Goal: Book appointment/travel/reservation

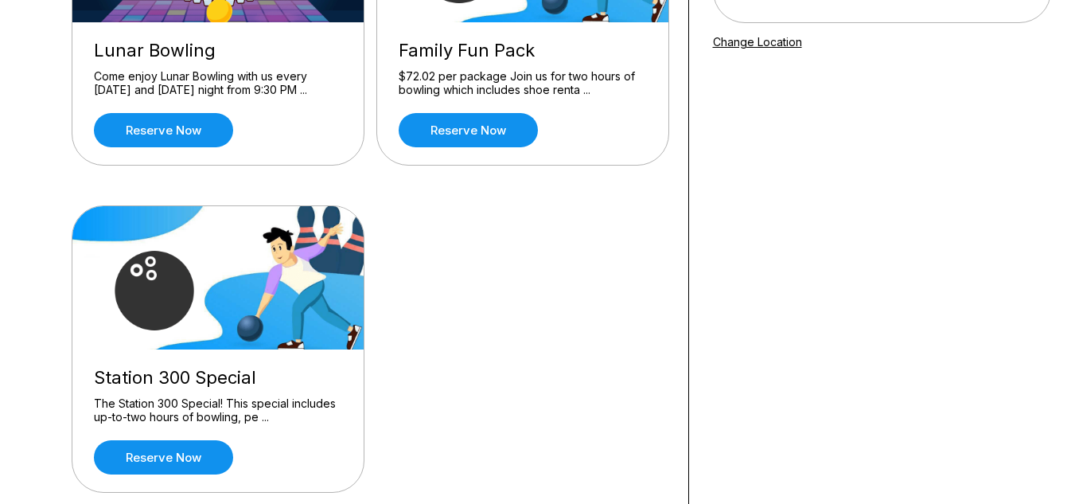
scroll to position [298, 0]
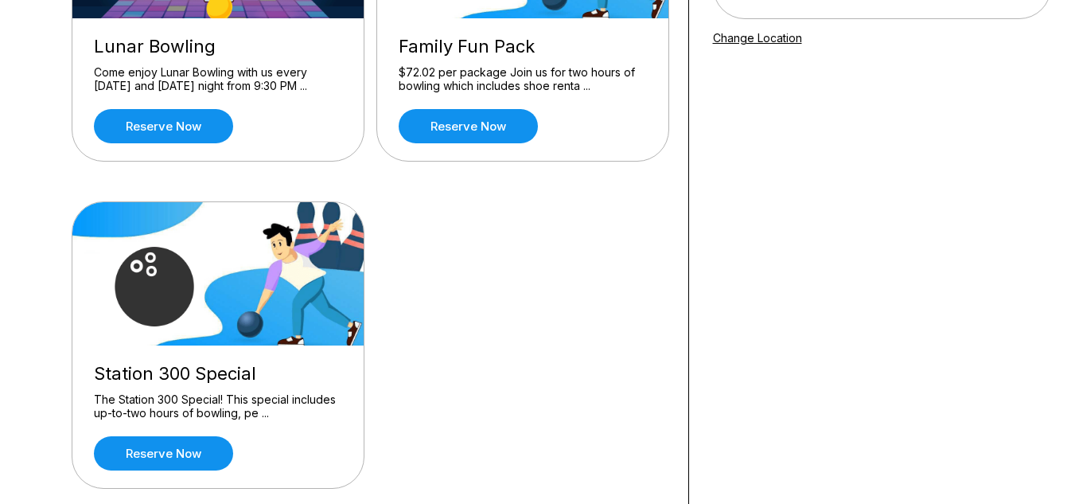
click at [184, 424] on div "Station 300 Special The Station 300 Special! This special includes up-to-two ho…" at bounding box center [217, 416] width 291 height 142
click at [171, 463] on link "Reserve now" at bounding box center [163, 453] width 139 height 34
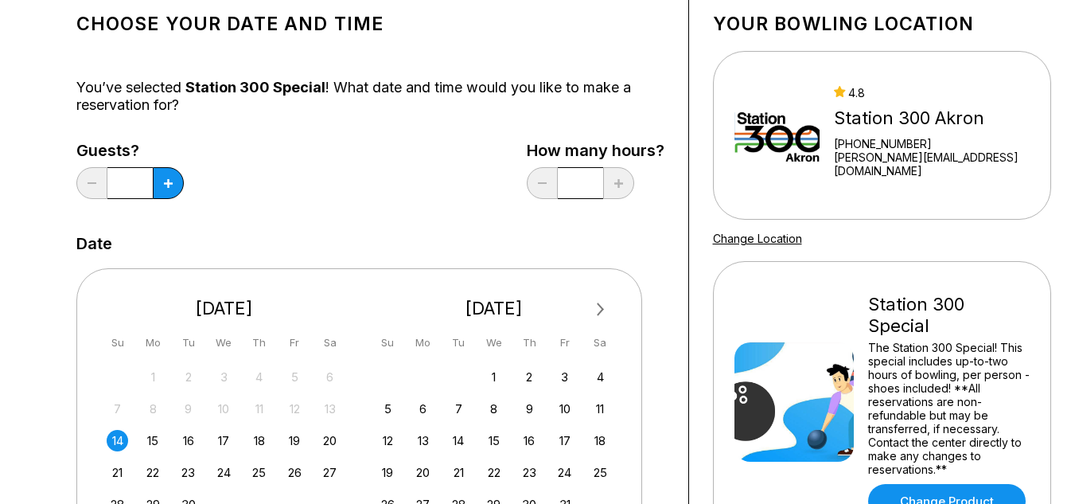
scroll to position [96, 0]
click at [162, 179] on button at bounding box center [168, 184] width 31 height 32
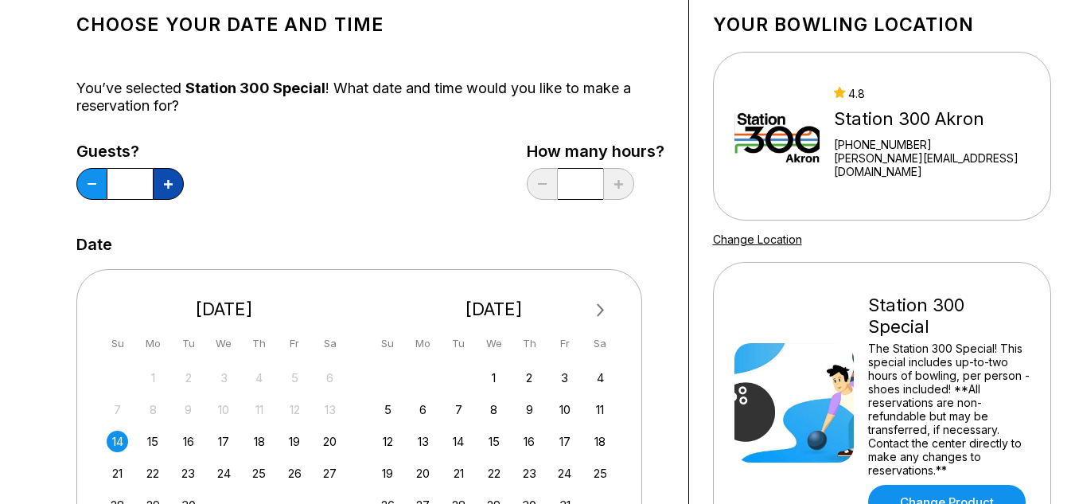
click at [162, 179] on button at bounding box center [168, 184] width 31 height 32
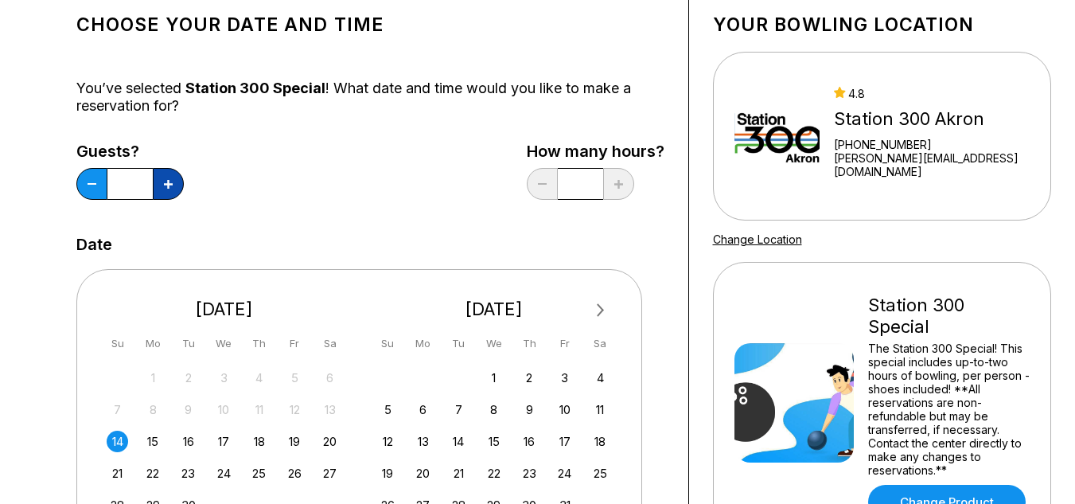
click at [162, 179] on button at bounding box center [168, 184] width 31 height 32
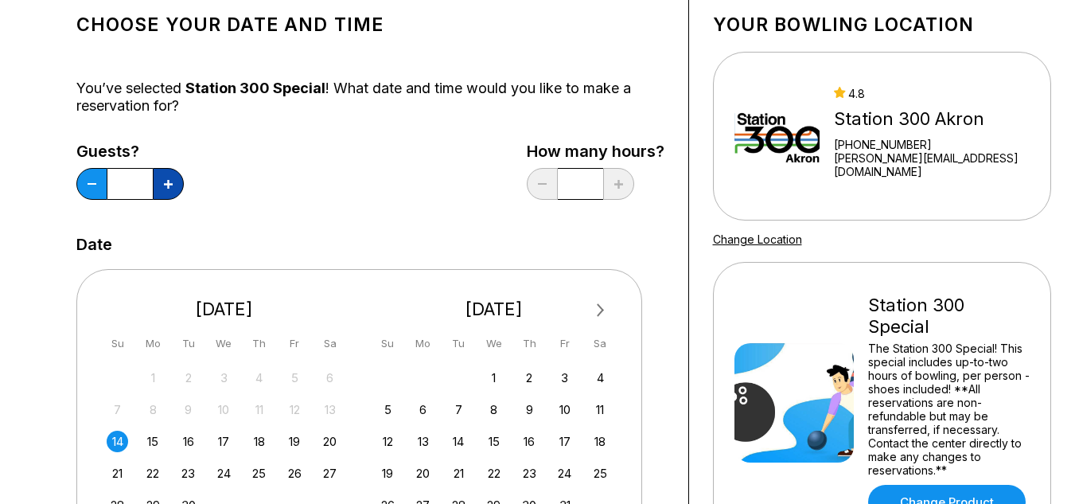
click at [162, 179] on button at bounding box center [168, 184] width 31 height 32
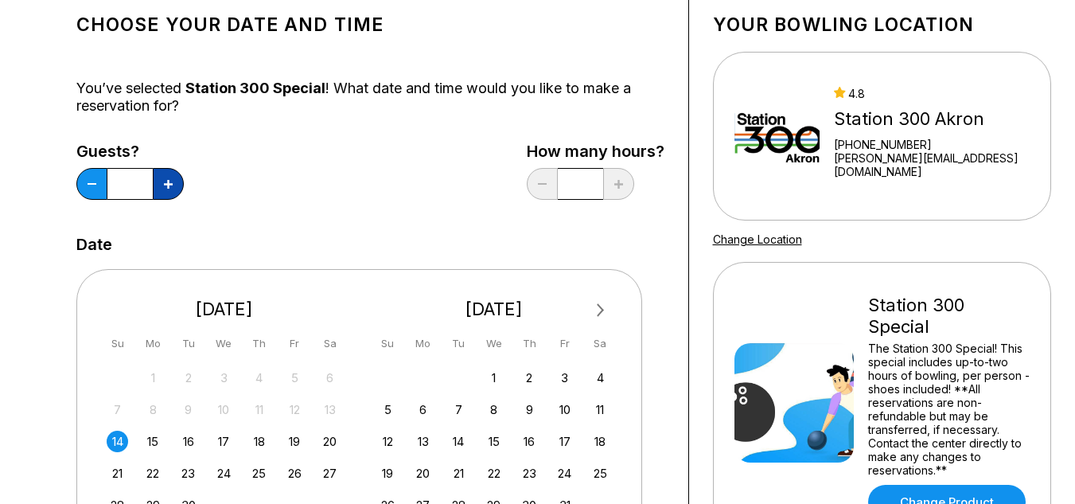
click at [162, 179] on button at bounding box center [168, 184] width 31 height 32
click at [155, 179] on button at bounding box center [168, 184] width 31 height 32
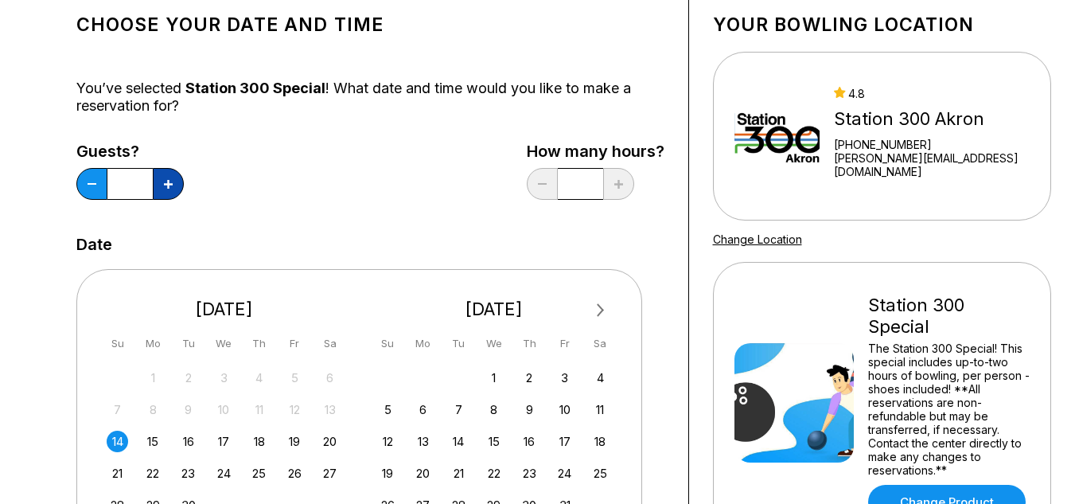
click at [155, 179] on button at bounding box center [168, 184] width 31 height 32
click at [89, 183] on icon at bounding box center [92, 184] width 9 height 2
type input "**"
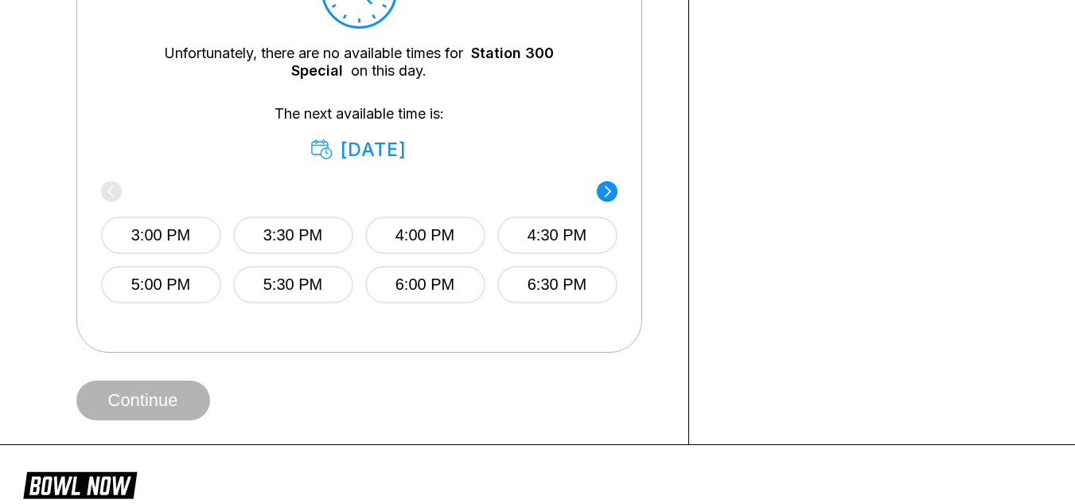
scroll to position [815, 0]
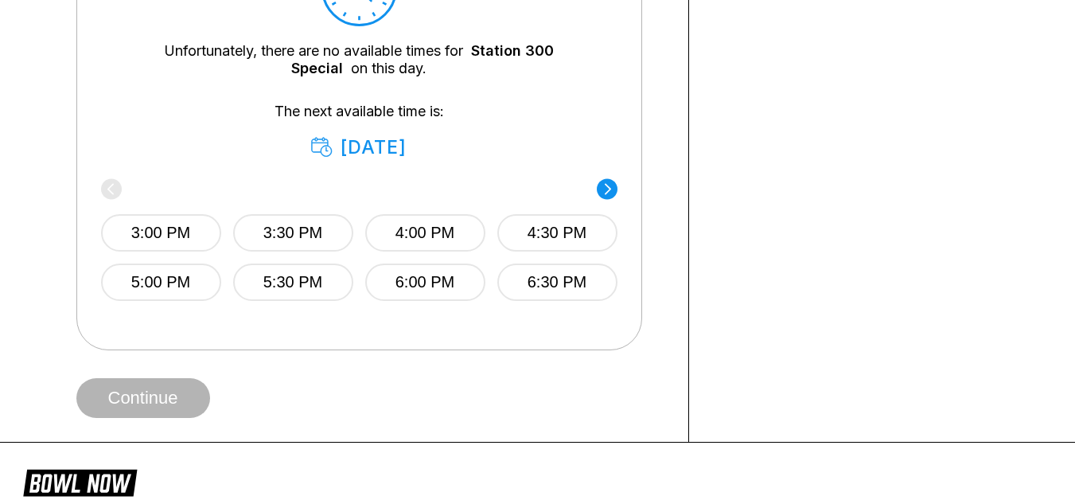
click at [619, 198] on div "Times available EDT -04:00 Unfortunately, there are no available times for Stat…" at bounding box center [359, 103] width 566 height 493
click at [612, 193] on circle at bounding box center [607, 188] width 21 height 21
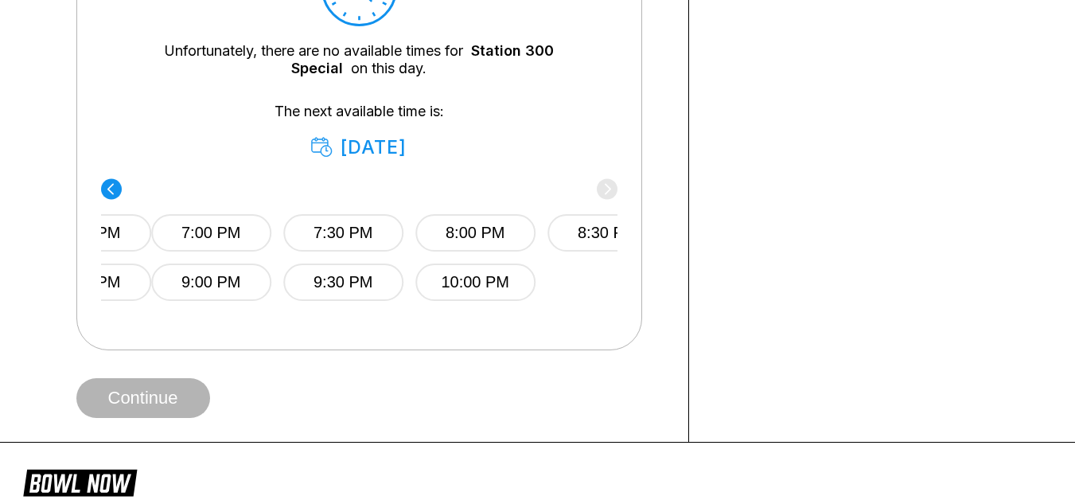
click at [612, 193] on div "7:00 PM 7:30 PM 8:00 PM 8:30 PM 9:00 PM 9:30 PM 10:00 PM" at bounding box center [409, 241] width 517 height 119
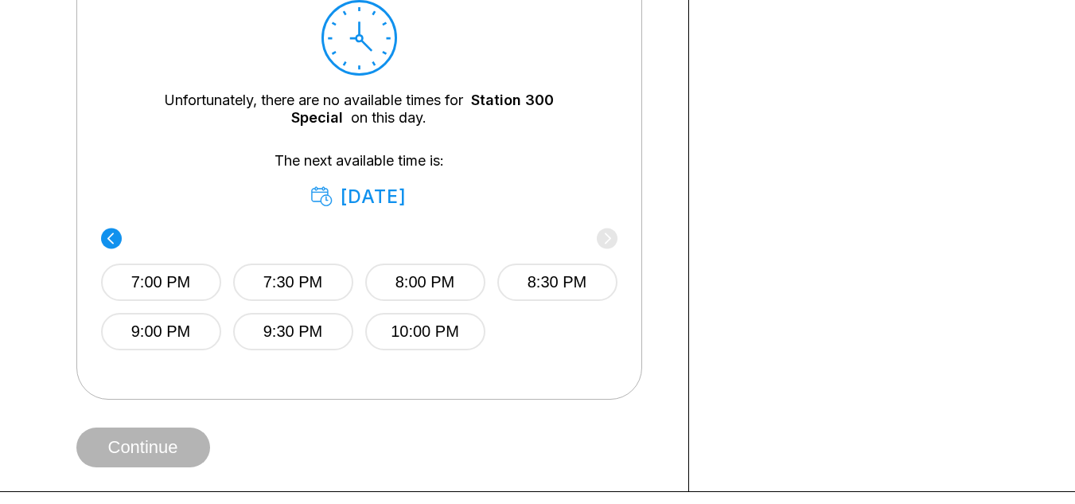
scroll to position [765, 0]
click at [361, 310] on div "7:00 PM 7:30 PM 8:00 PM 8:30 PM 9:00 PM 9:30 PM 10:00 PM" at bounding box center [359, 291] width 517 height 119
click at [390, 320] on button "10:00 PM" at bounding box center [425, 332] width 120 height 37
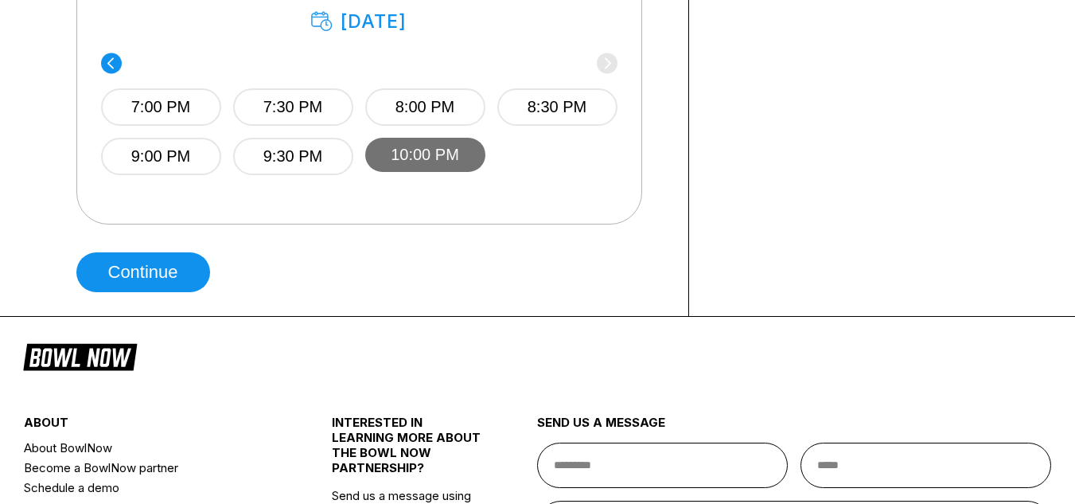
scroll to position [948, 0]
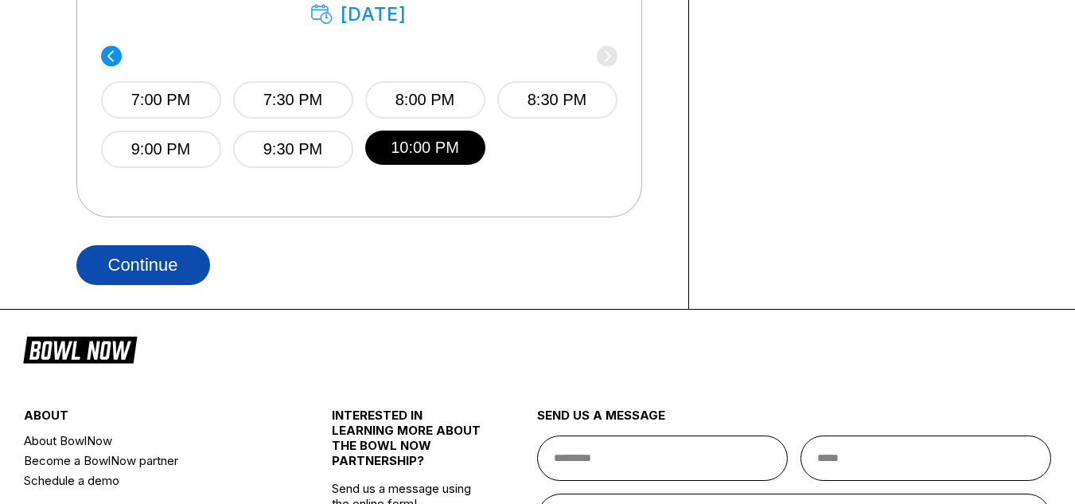
click at [81, 265] on button "Continue" at bounding box center [143, 265] width 134 height 40
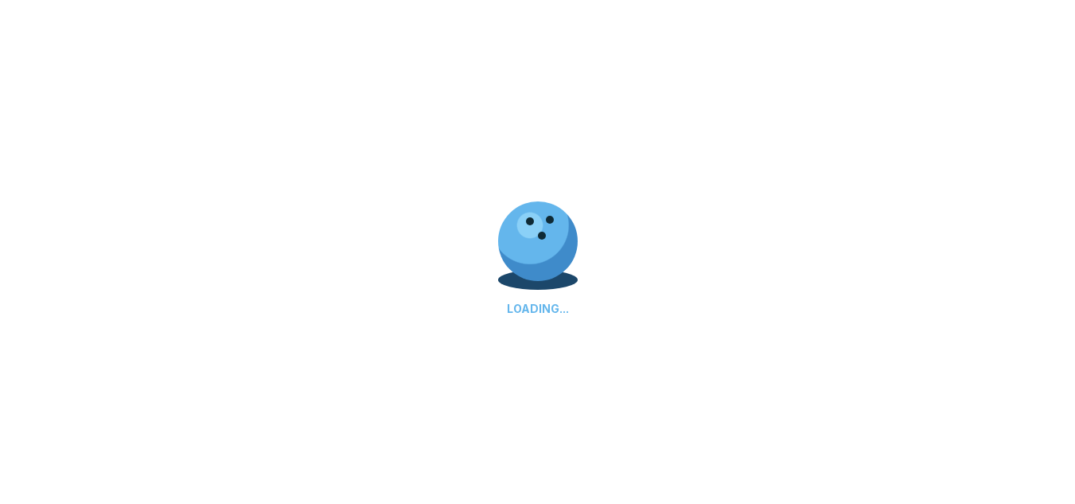
select select "**"
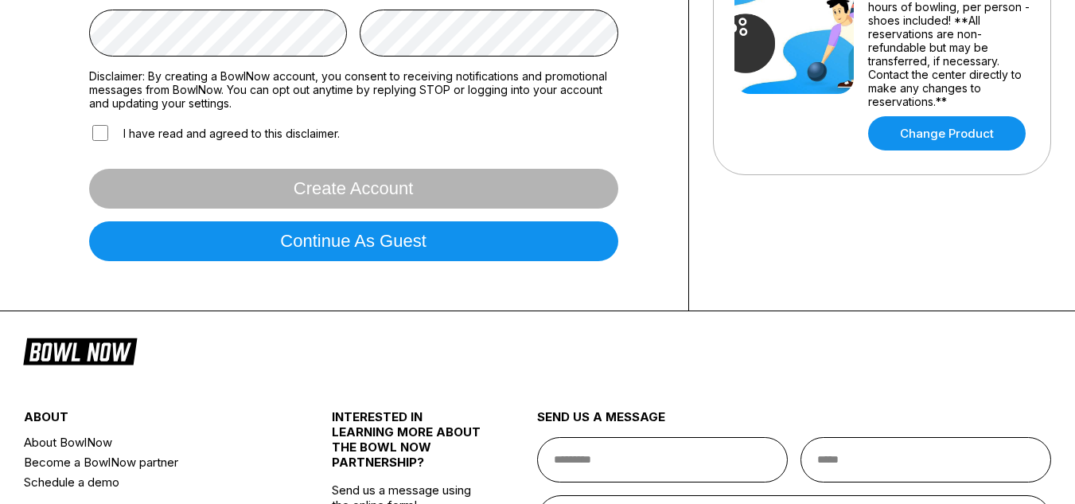
scroll to position [499, 0]
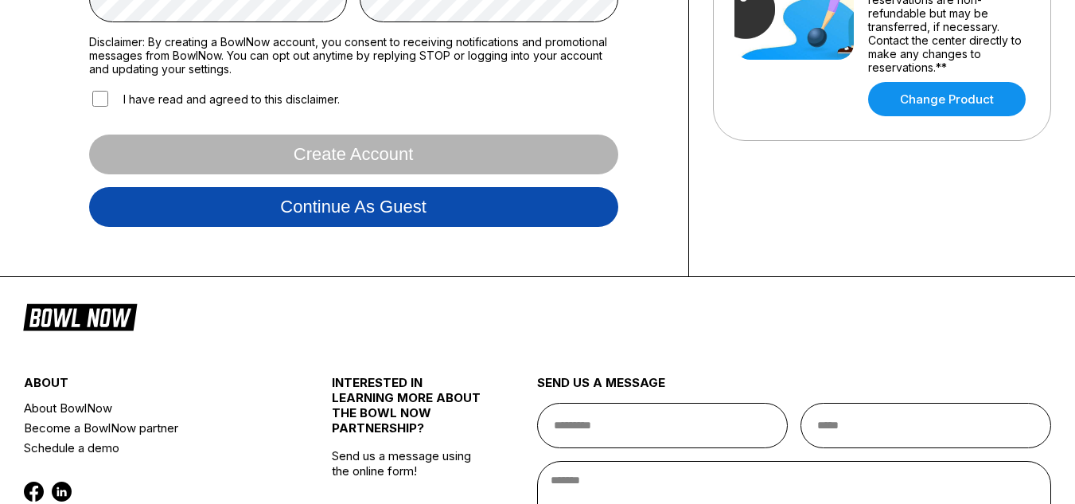
click at [375, 220] on button "Continue as guest" at bounding box center [353, 207] width 529 height 40
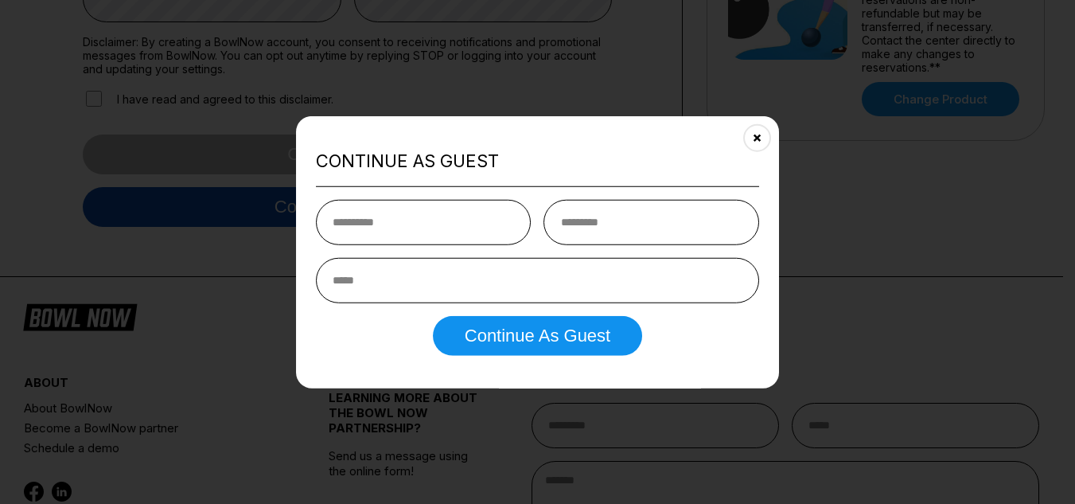
scroll to position [298, 0]
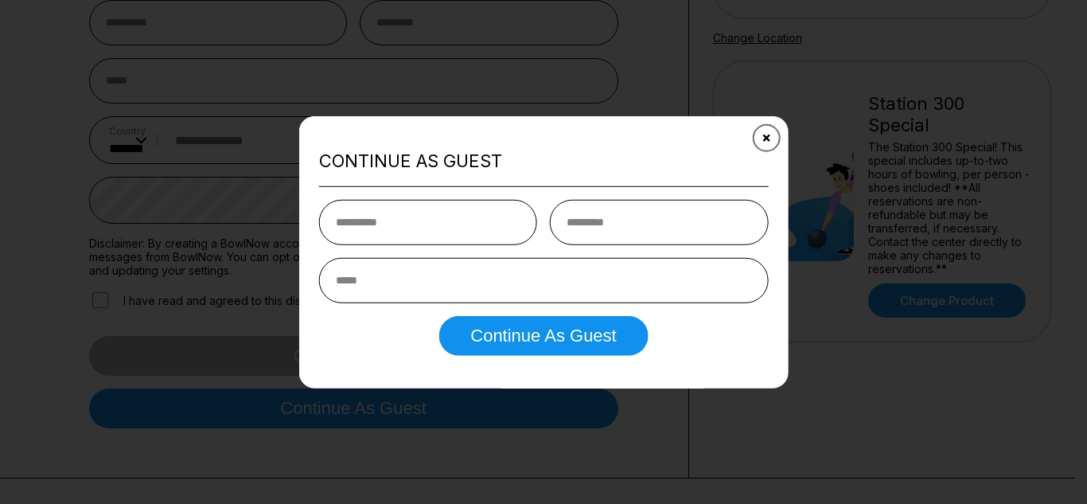
click at [767, 129] on button "Close" at bounding box center [766, 137] width 39 height 39
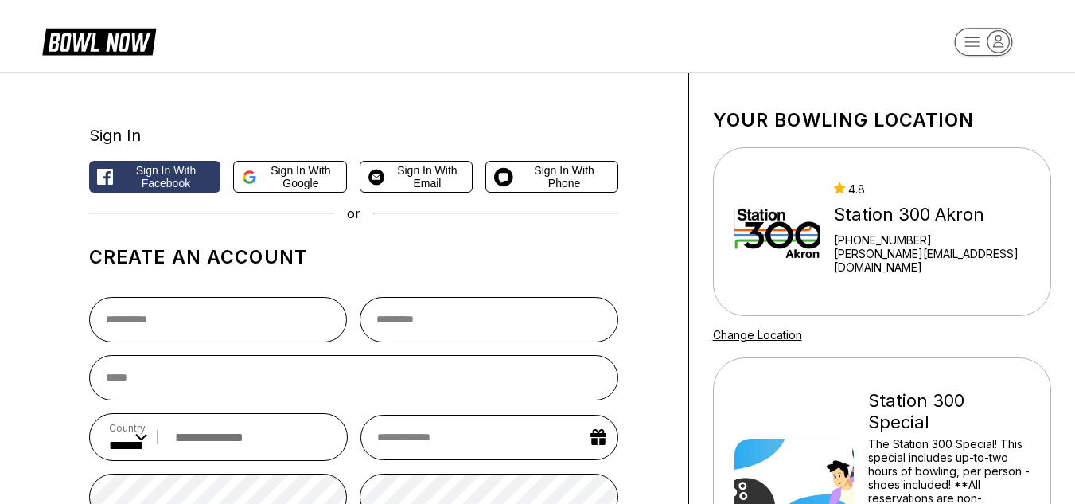
scroll to position [0, 0]
